Goal: Transaction & Acquisition: Purchase product/service

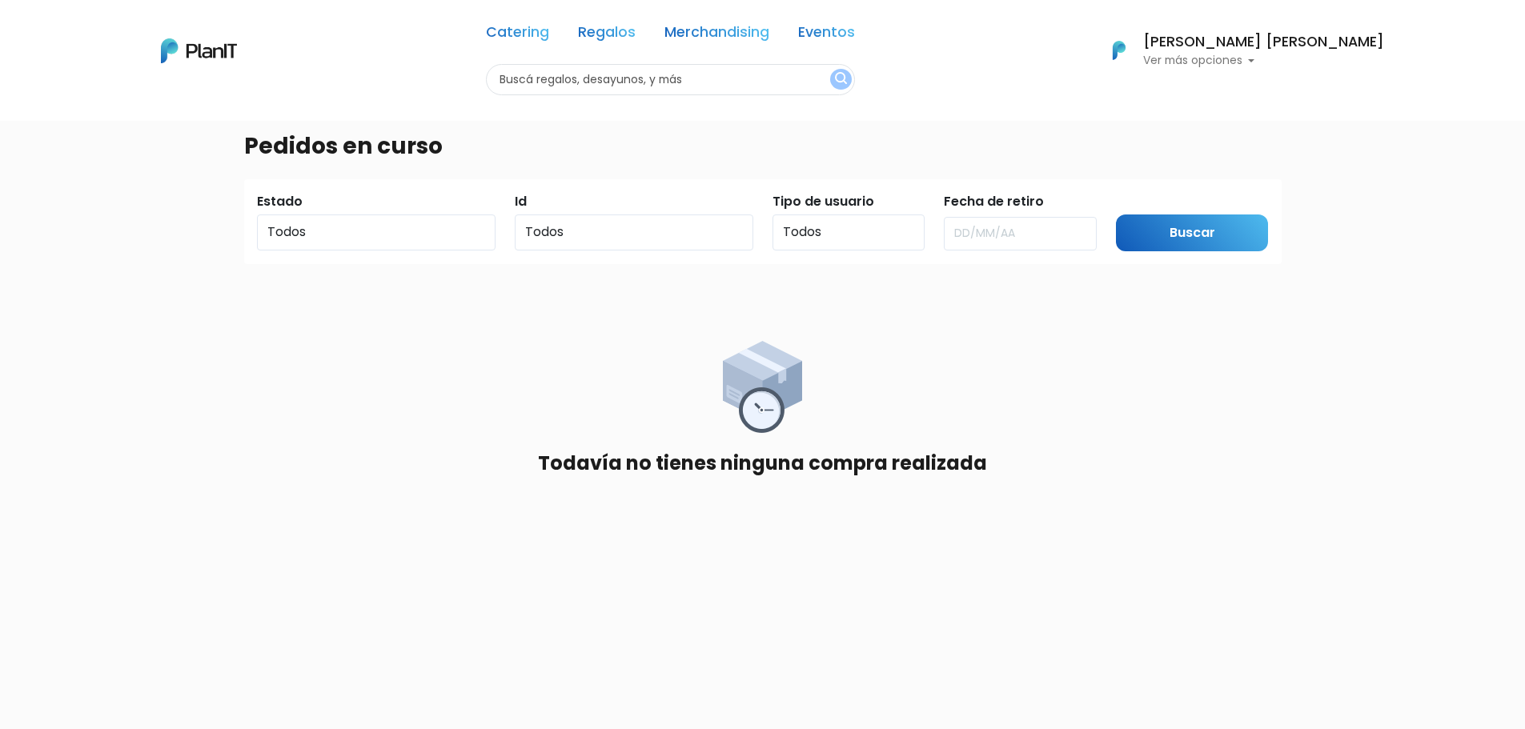
click at [692, 90] on input "text" at bounding box center [670, 79] width 369 height 31
type input "billetera"
click at [830, 69] on button "submit" at bounding box center [841, 79] width 22 height 21
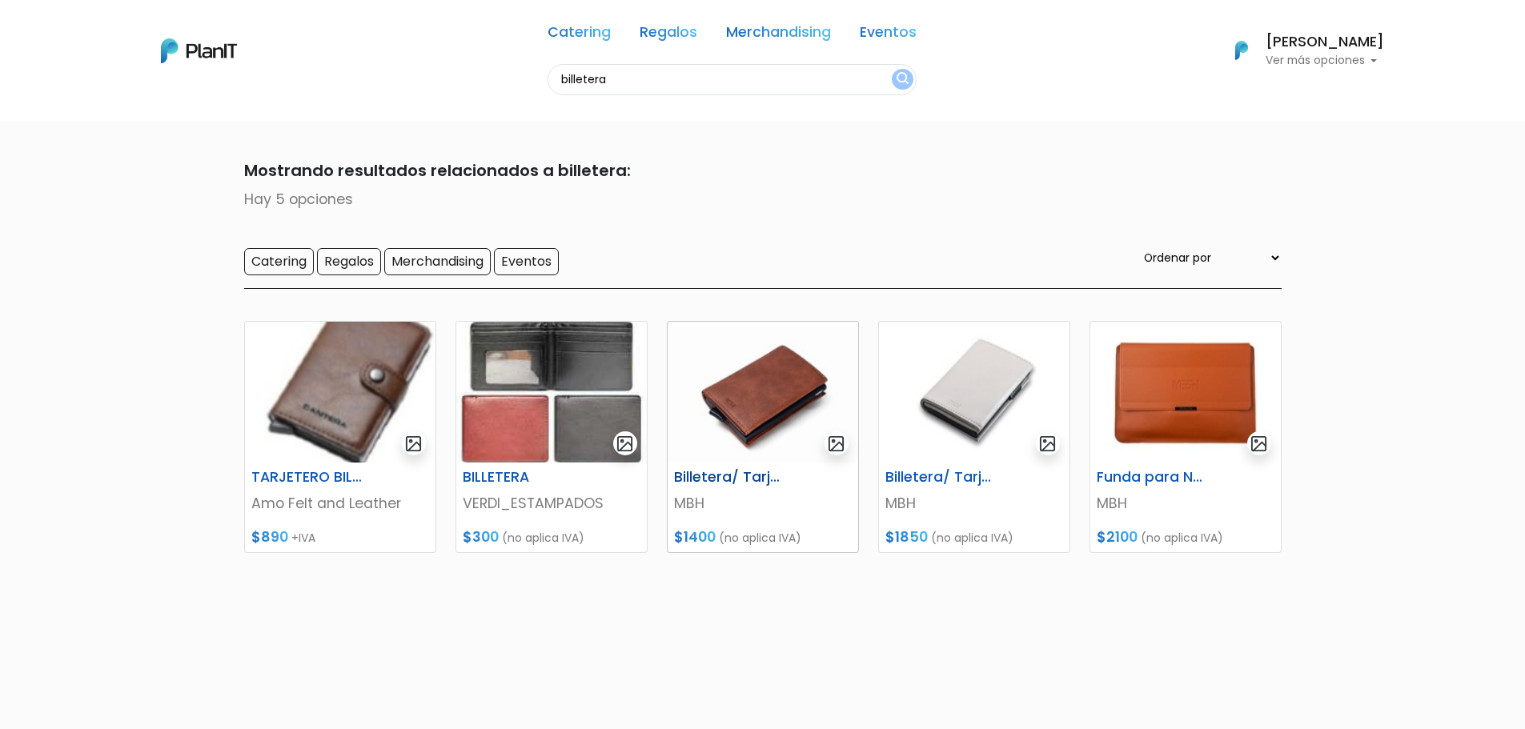
click at [759, 395] on img at bounding box center [763, 392] width 191 height 141
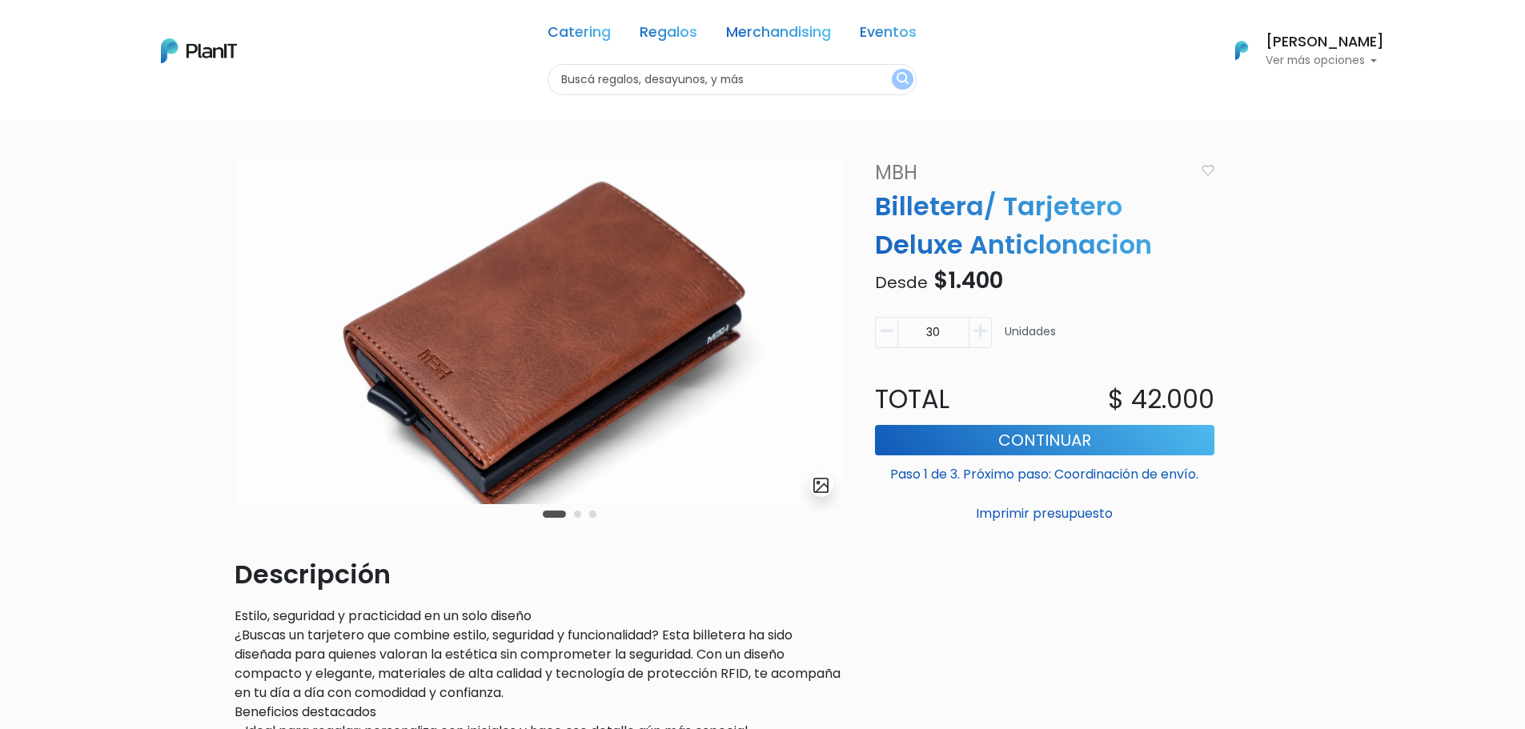
click at [600, 417] on img at bounding box center [539, 331] width 608 height 346
click at [576, 515] on button "Carousel Page 2" at bounding box center [577, 514] width 7 height 7
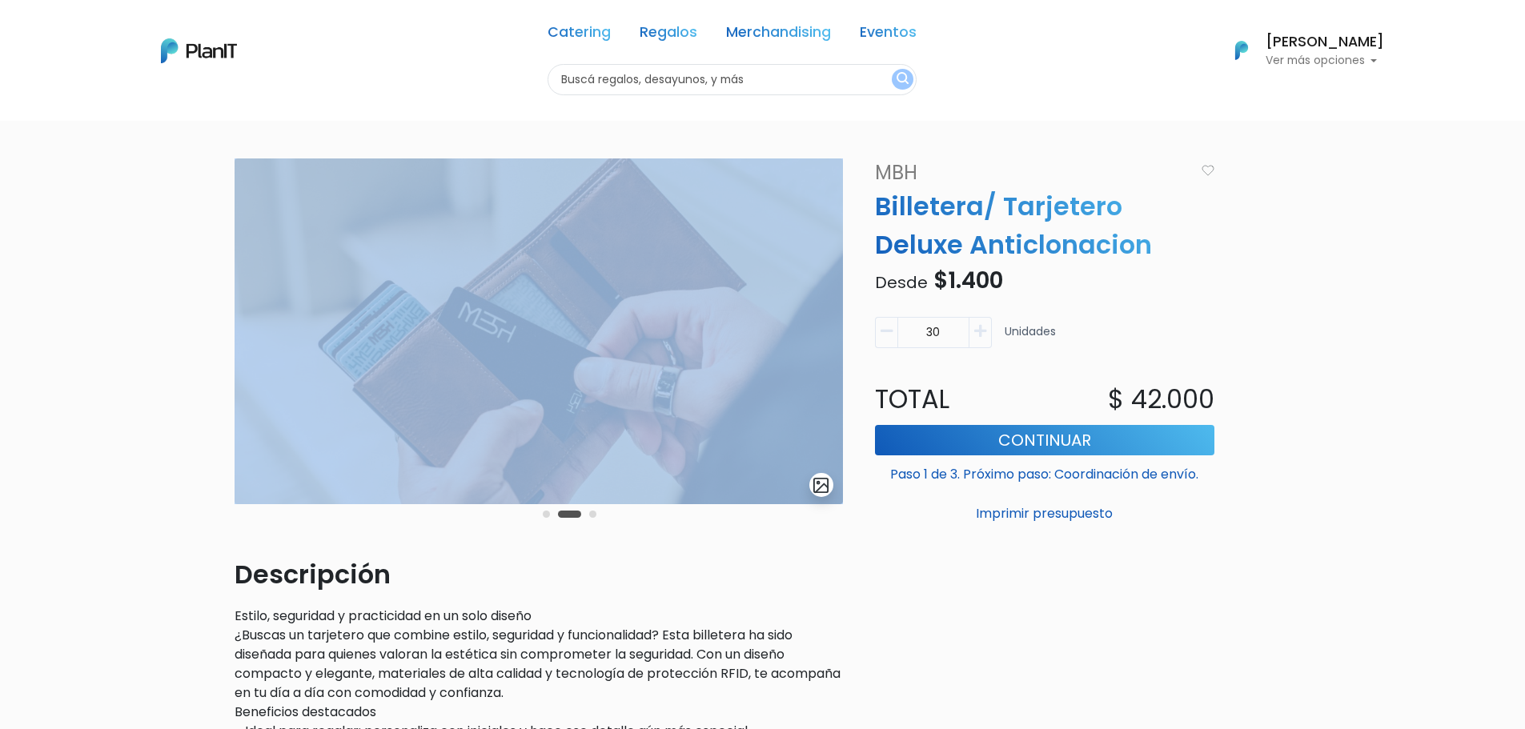
click at [604, 503] on div "slide 3 of 3" at bounding box center [539, 356] width 608 height 397
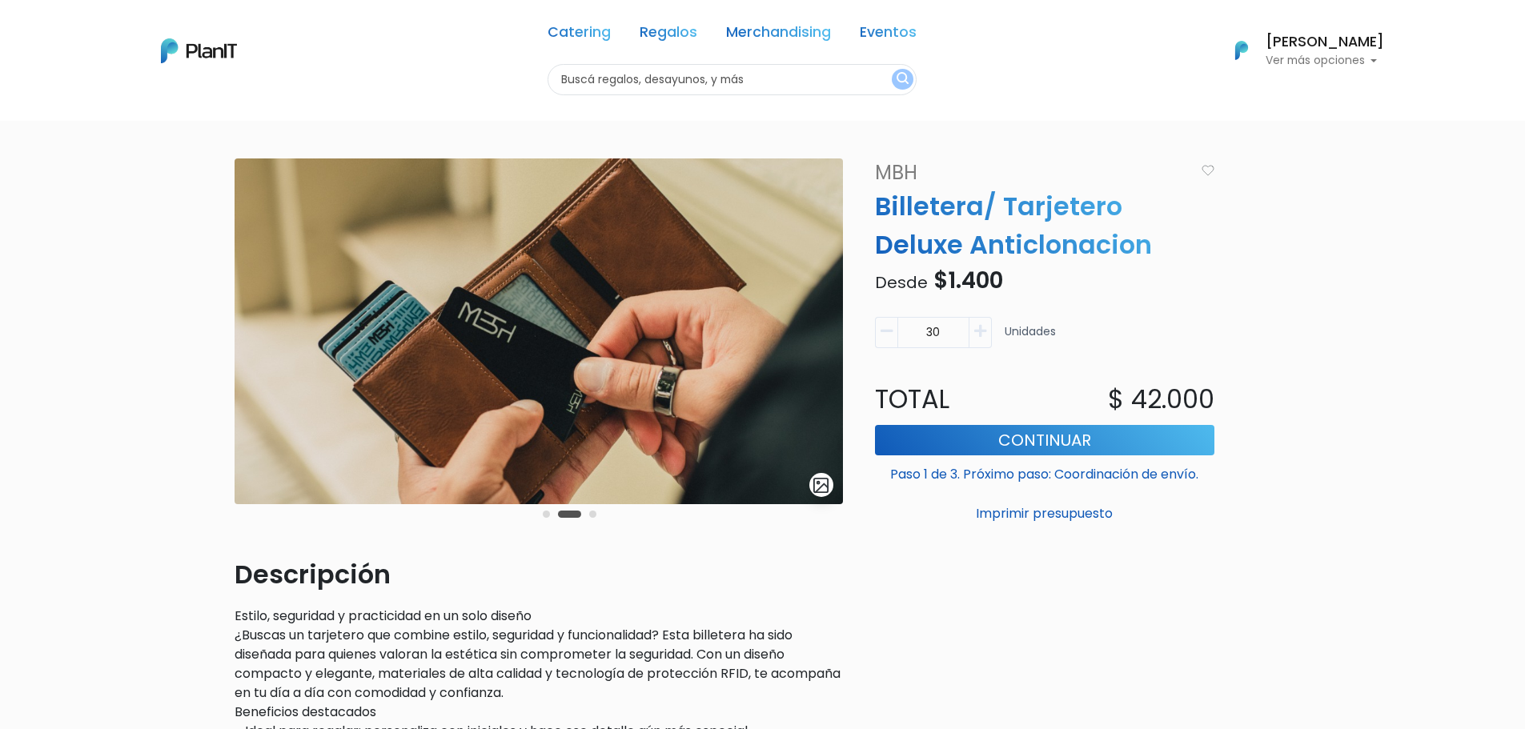
click at [595, 516] on div "Carousel Pagination" at bounding box center [570, 513] width 62 height 19
click at [595, 512] on button "Carousel Page 3" at bounding box center [592, 514] width 7 height 7
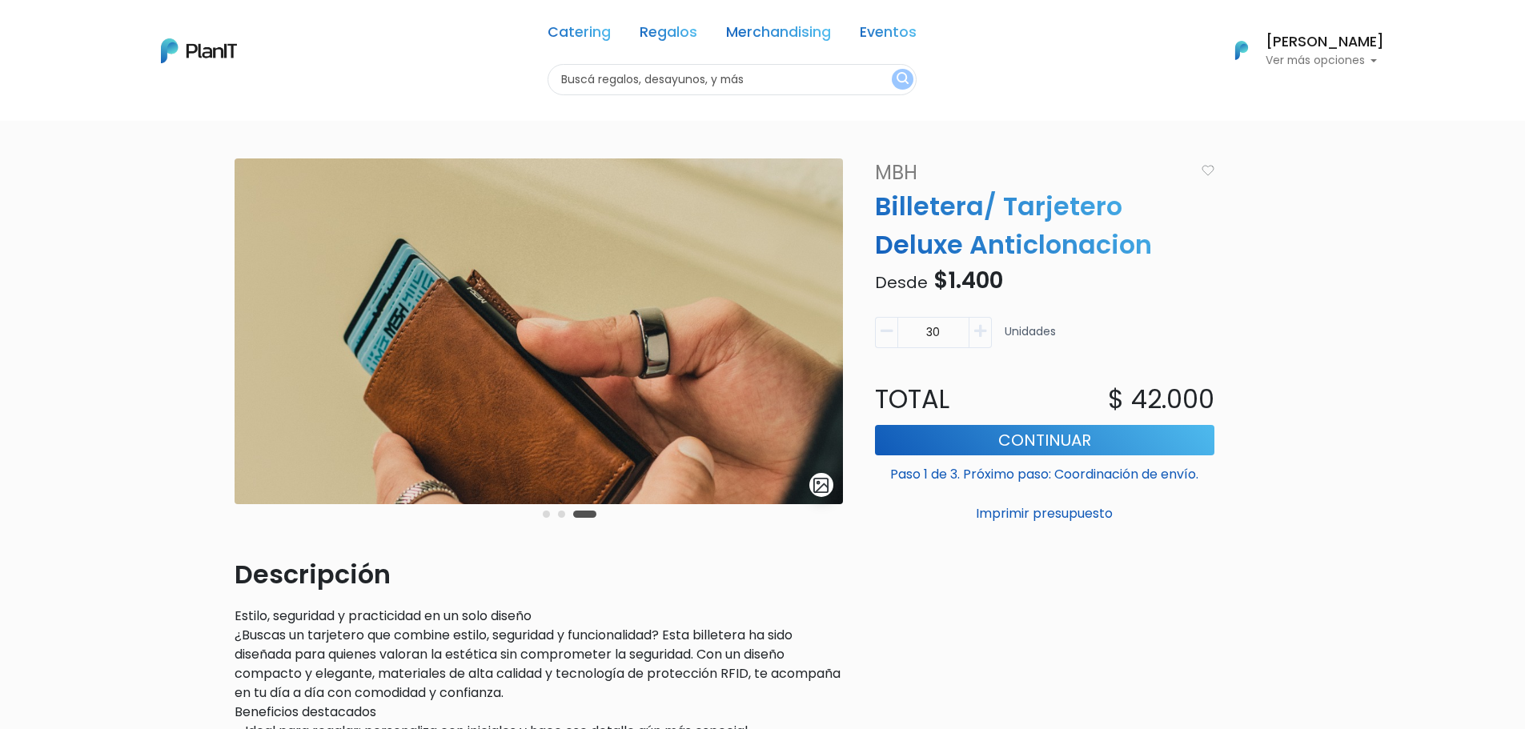
click at [547, 517] on button "Carousel Page 1" at bounding box center [546, 514] width 7 height 7
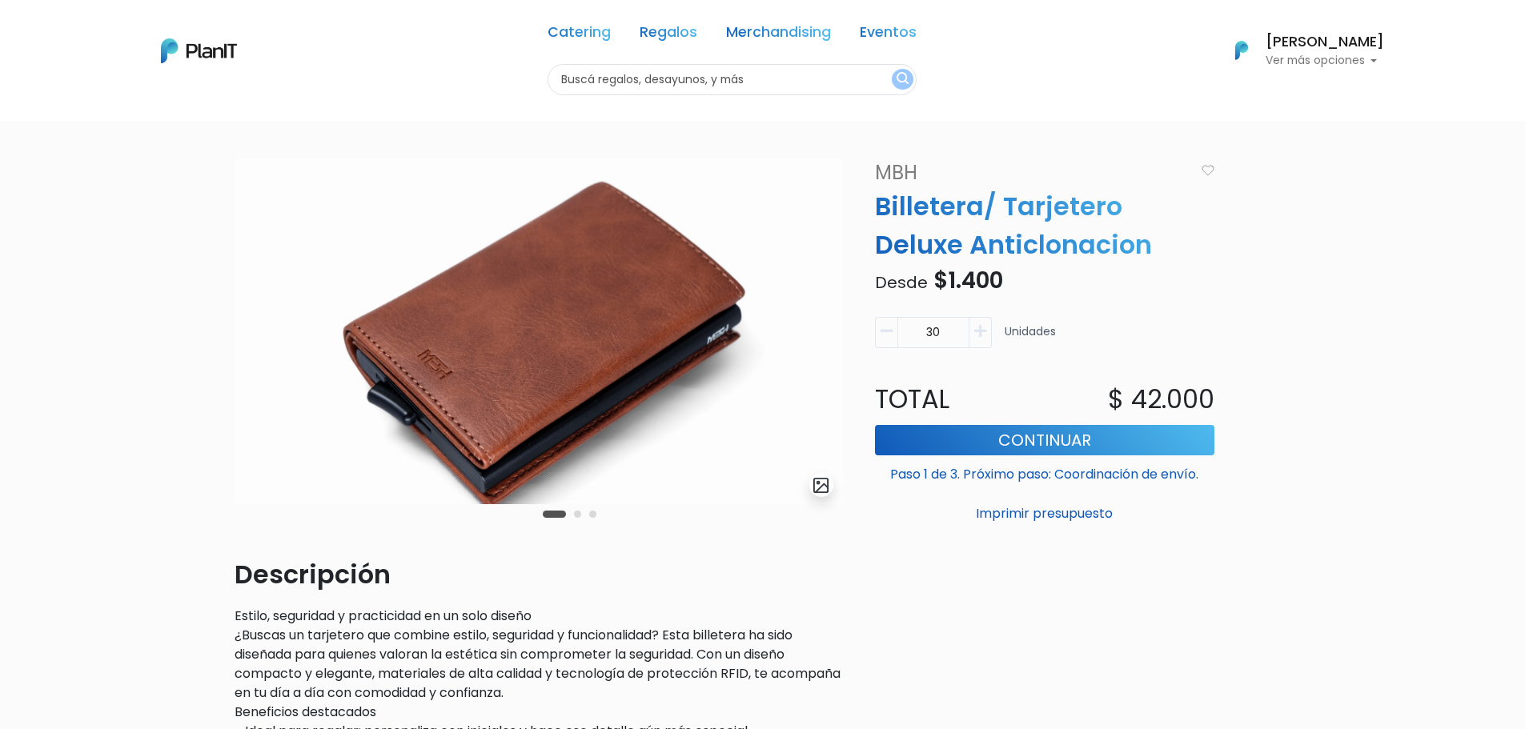
click at [747, 77] on input "text" at bounding box center [732, 79] width 369 height 31
type input "funda"
click at [892, 69] on button "submit" at bounding box center [903, 79] width 22 height 21
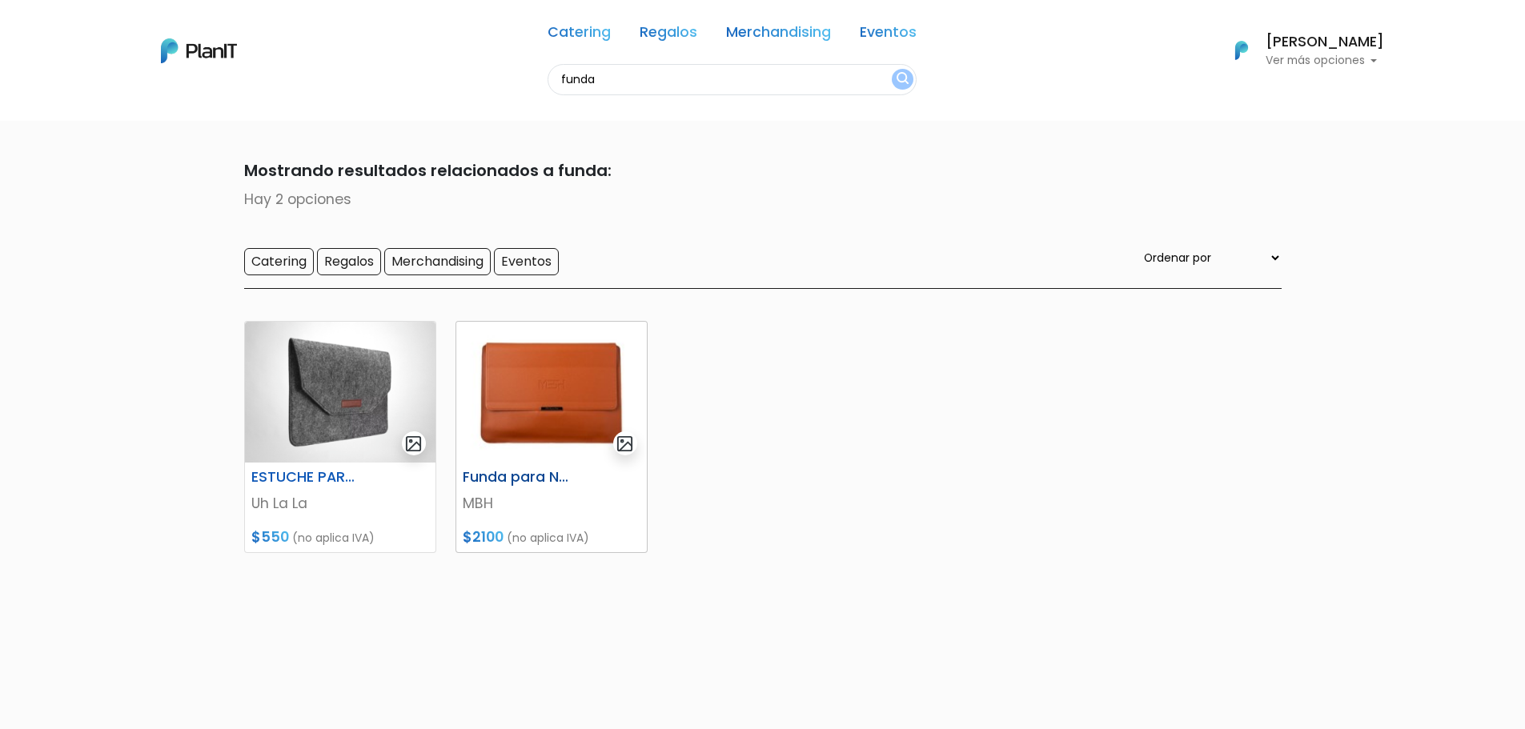
click at [591, 392] on img at bounding box center [551, 392] width 191 height 141
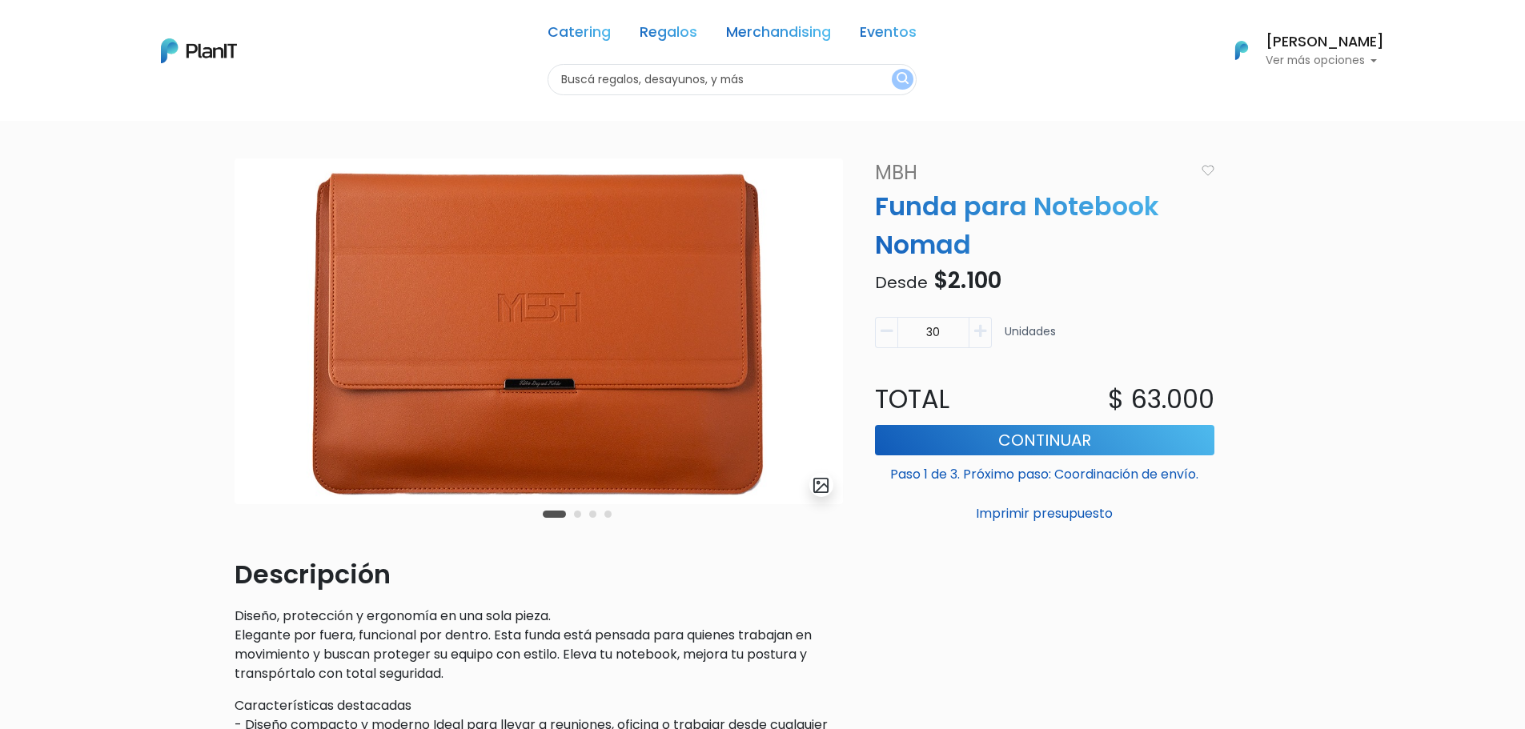
click at [577, 514] on button "Carousel Page 2" at bounding box center [577, 514] width 7 height 7
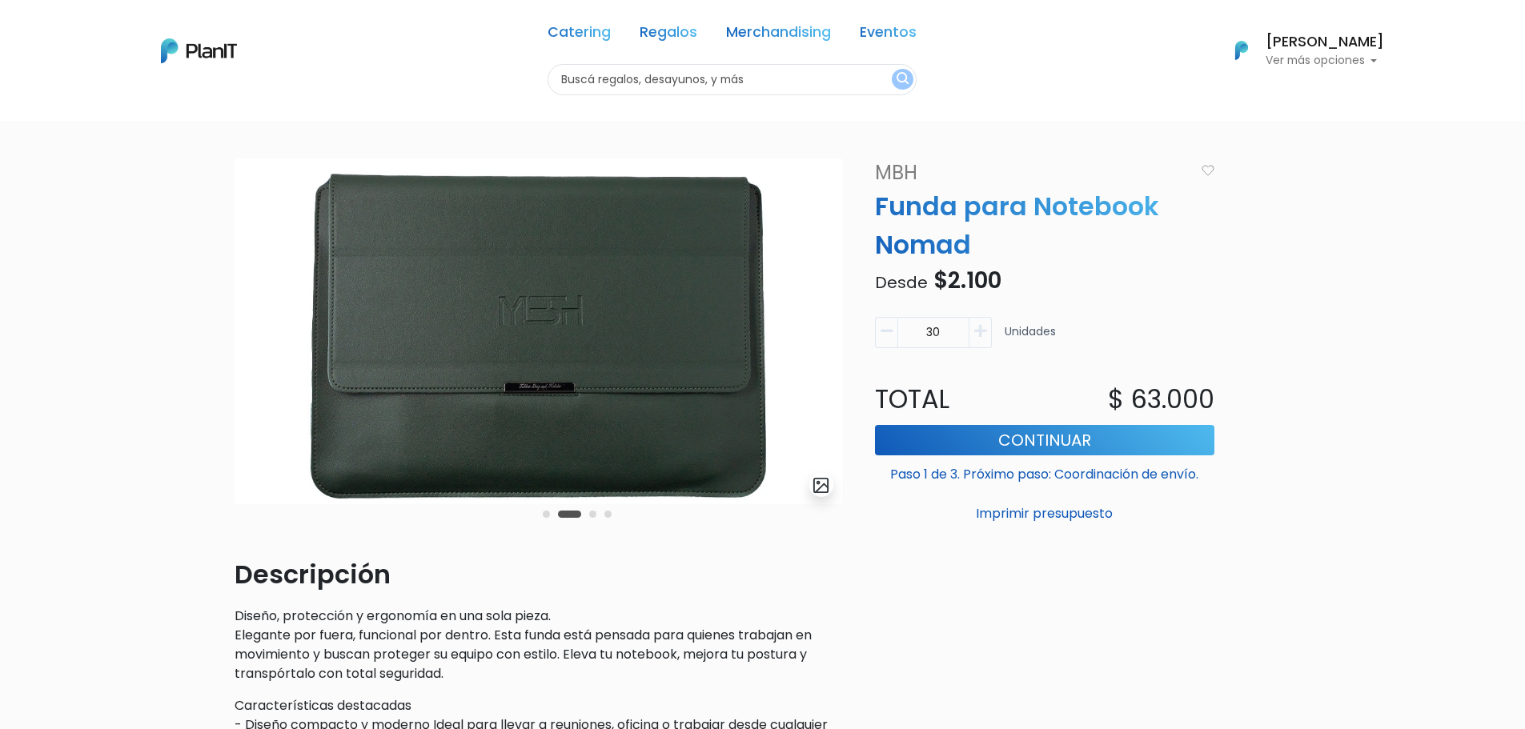
click at [592, 511] on button "Carousel Page 3" at bounding box center [592, 514] width 7 height 7
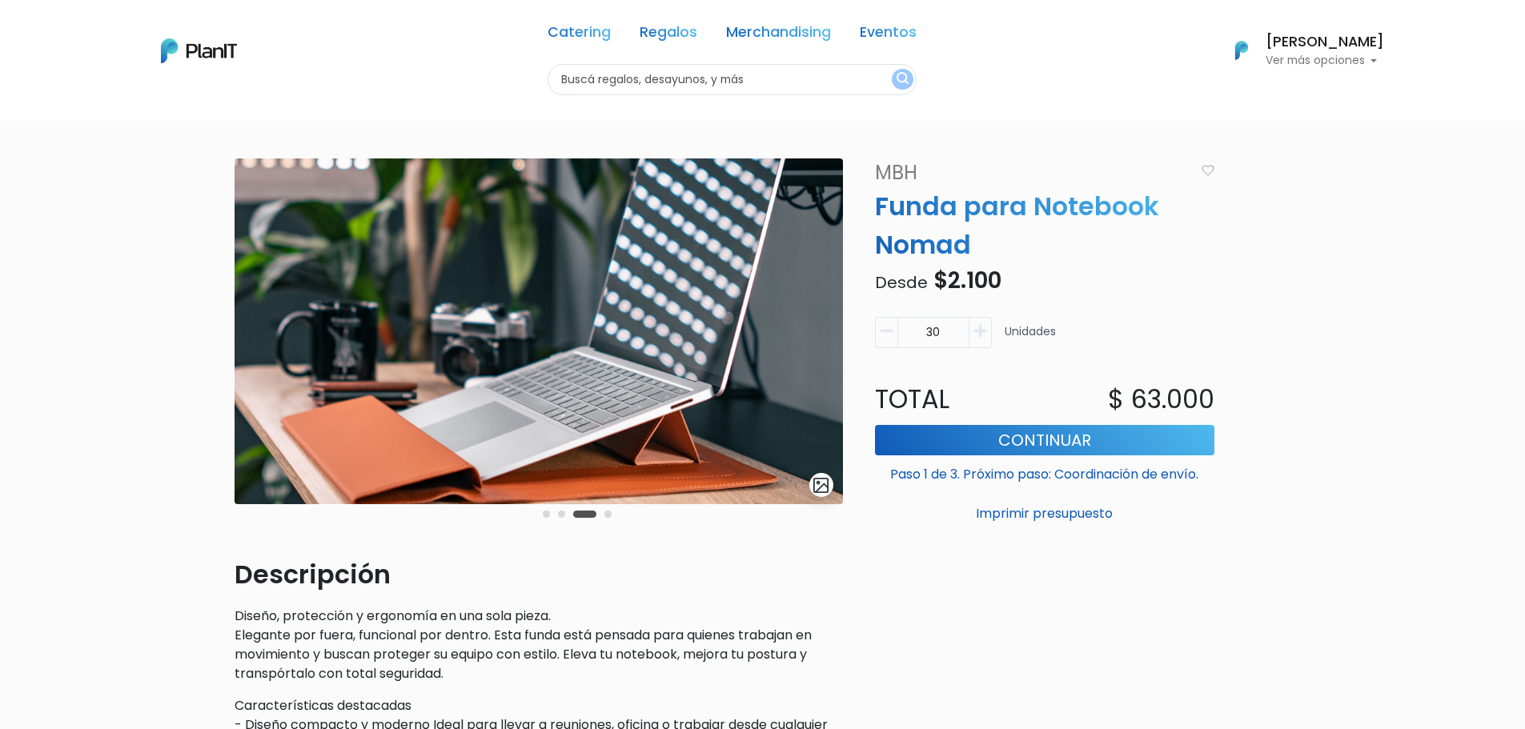
click at [610, 515] on button "Carousel Page 4" at bounding box center [607, 514] width 7 height 7
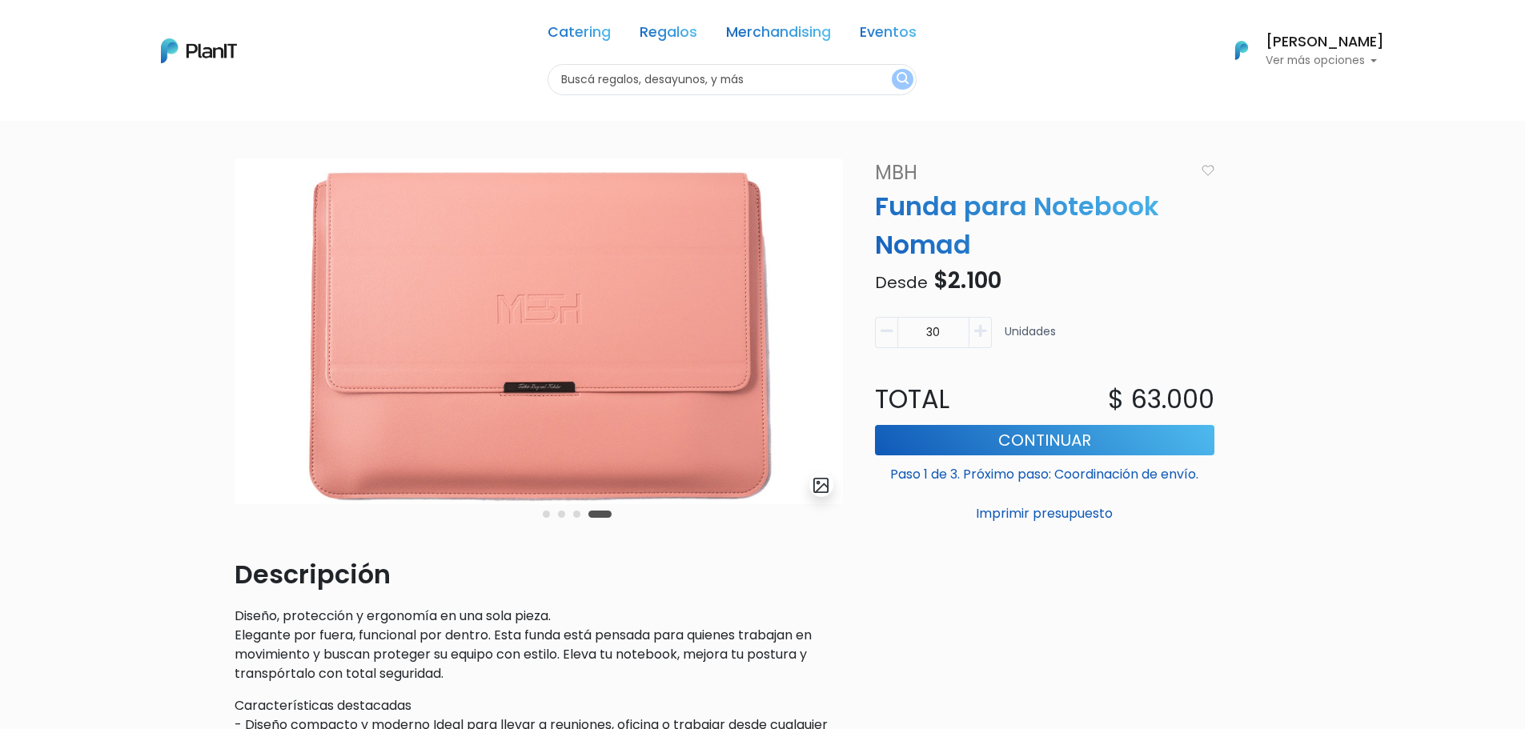
click at [578, 516] on button "Carousel Page 3" at bounding box center [576, 514] width 7 height 7
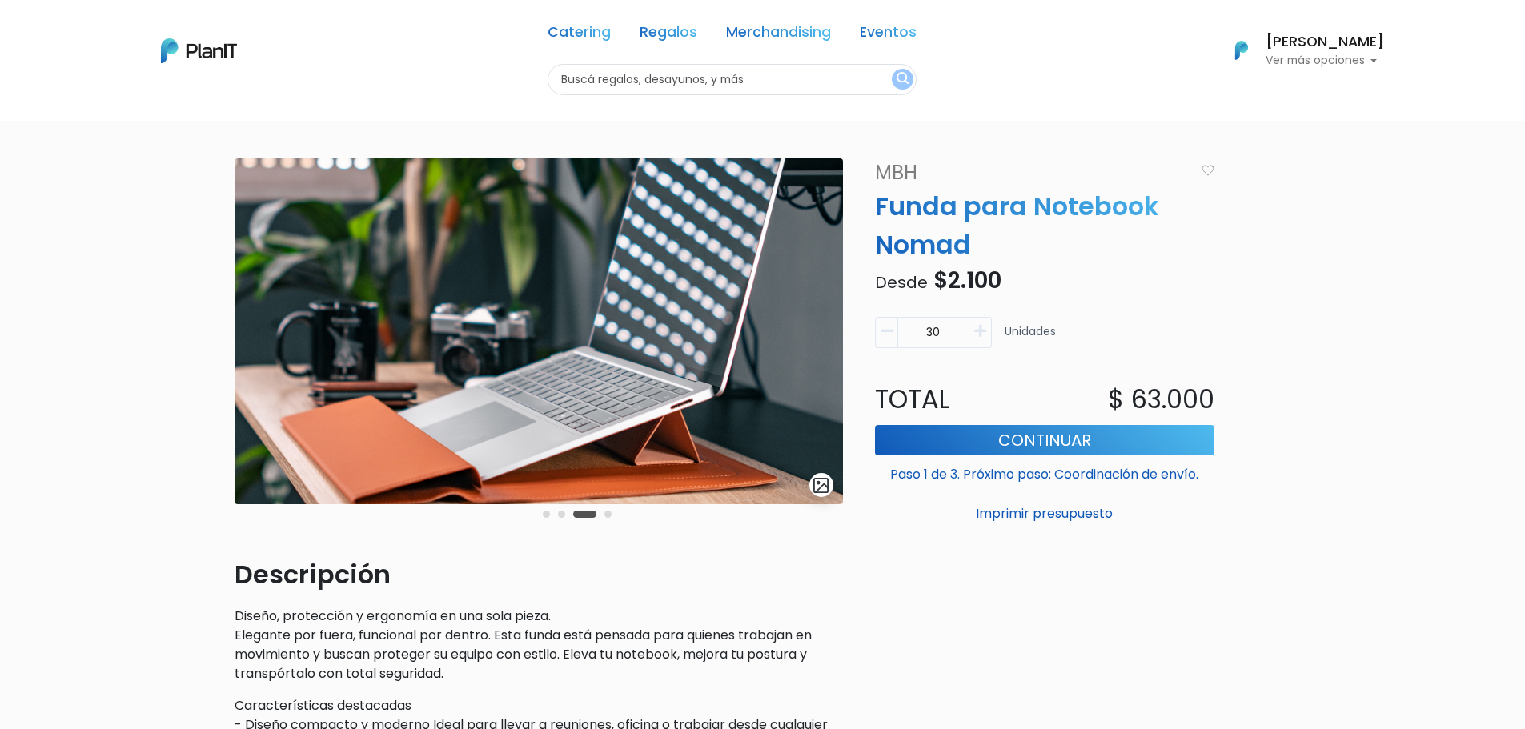
click at [609, 513] on button "Carousel Page 4" at bounding box center [607, 514] width 7 height 7
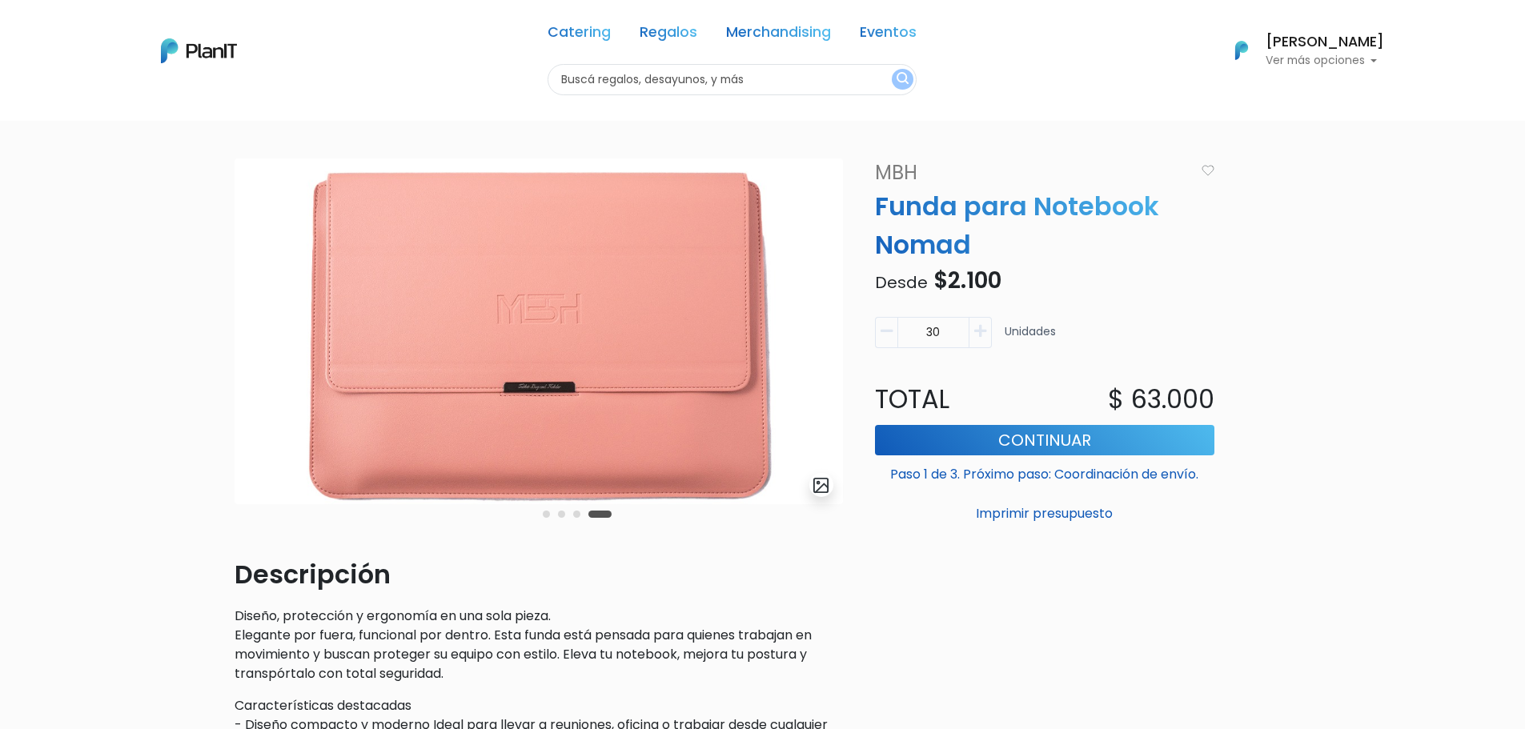
click at [548, 515] on button "Carousel Page 1" at bounding box center [546, 514] width 7 height 7
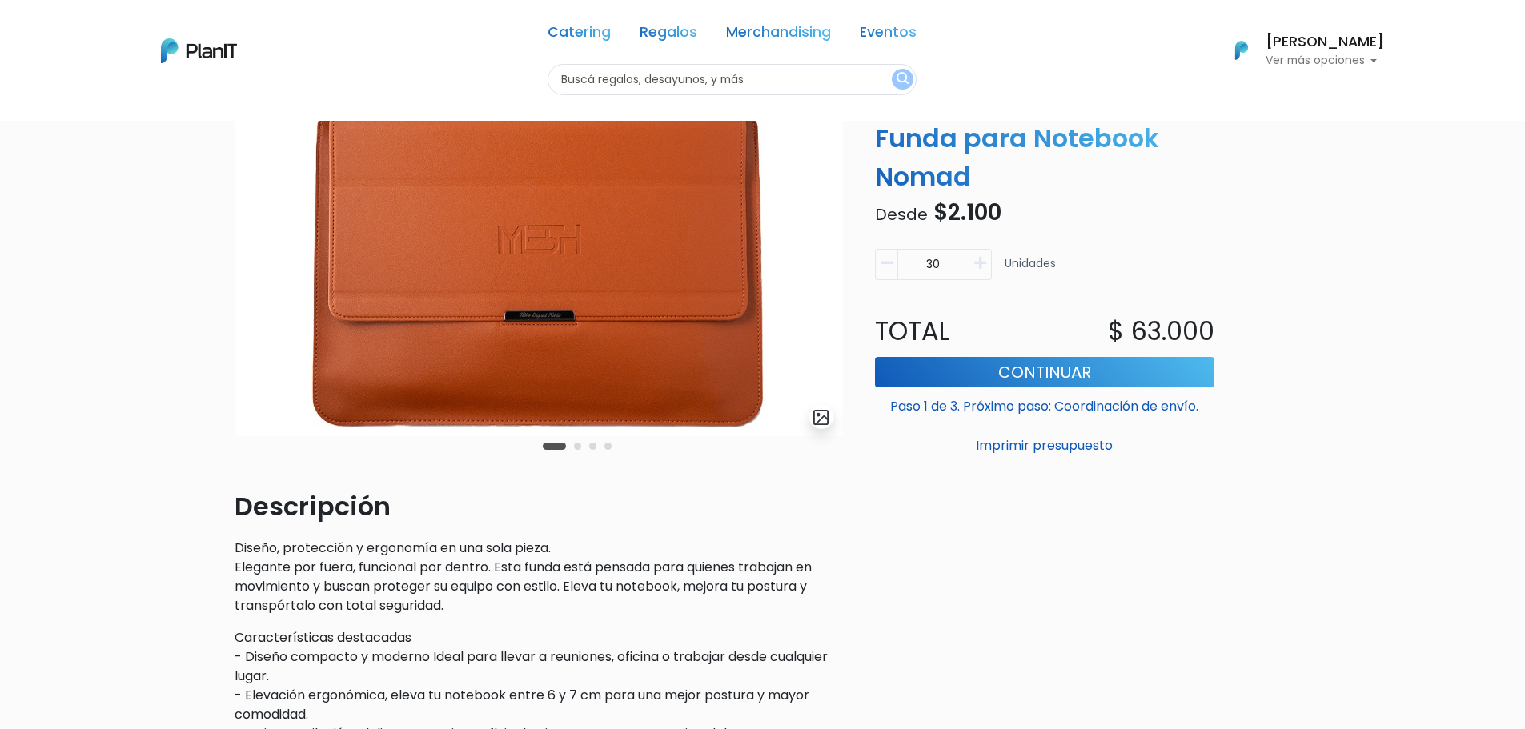
scroll to position [400, 0]
